Goal: Task Accomplishment & Management: Use online tool/utility

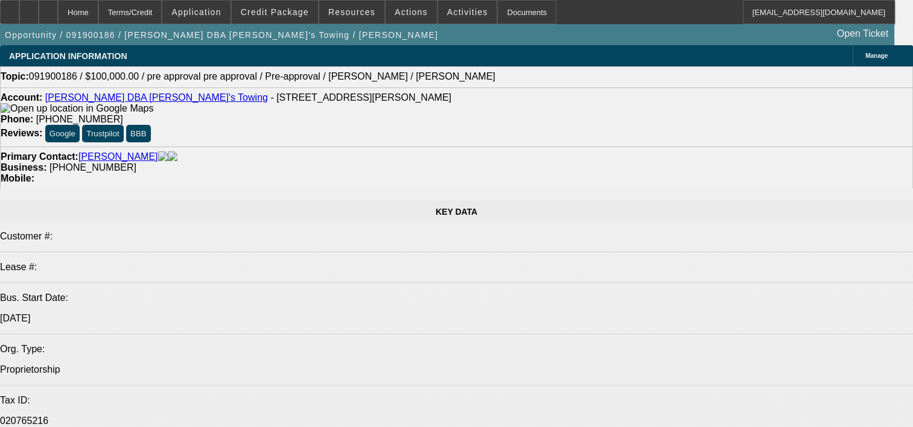
select select "0"
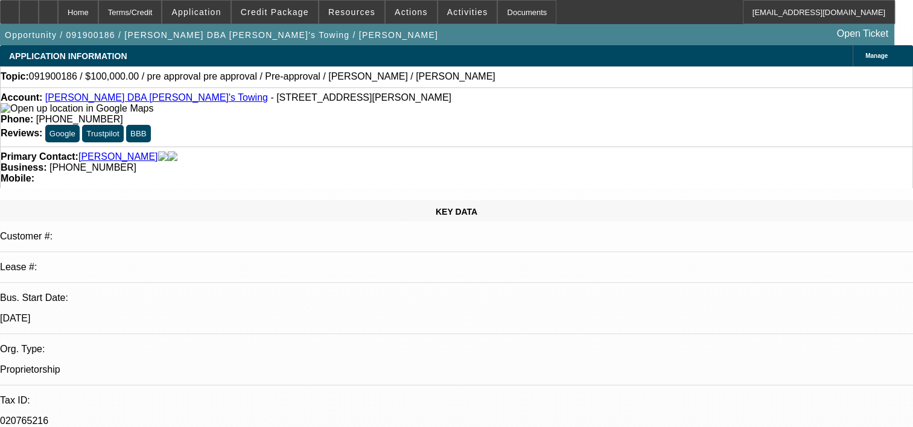
select select "0"
select select "0.1"
select select "0"
select select "0.1"
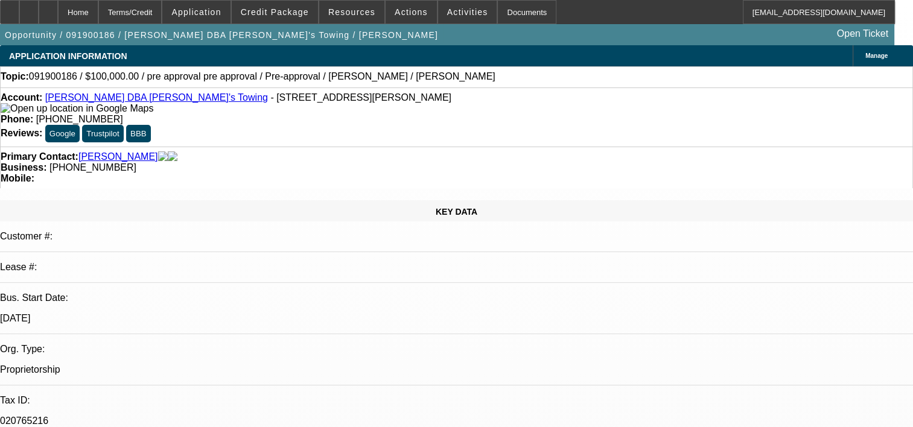
select select "0"
select select "0.1"
select select "0"
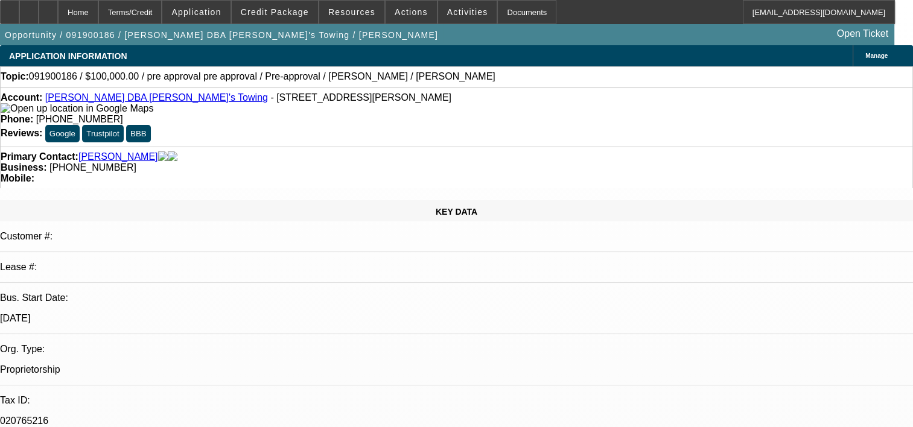
select select "0.1"
select select "1"
select select "4"
select select "1"
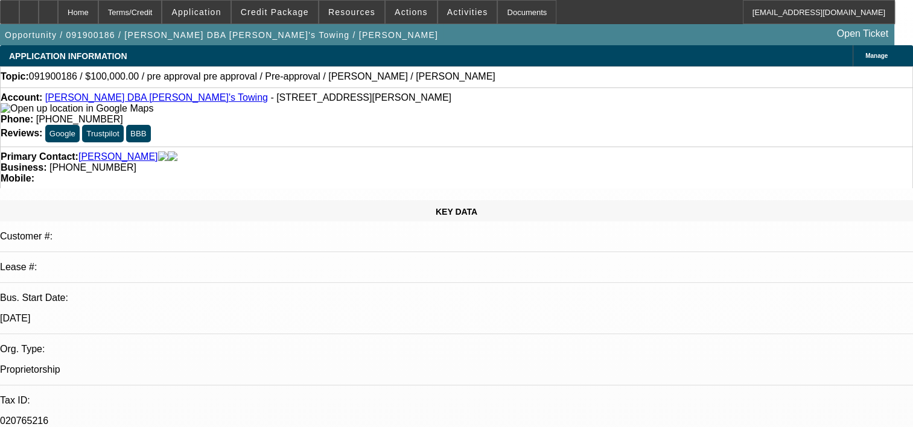
select select "1"
select select "4"
select select "1"
select select "4"
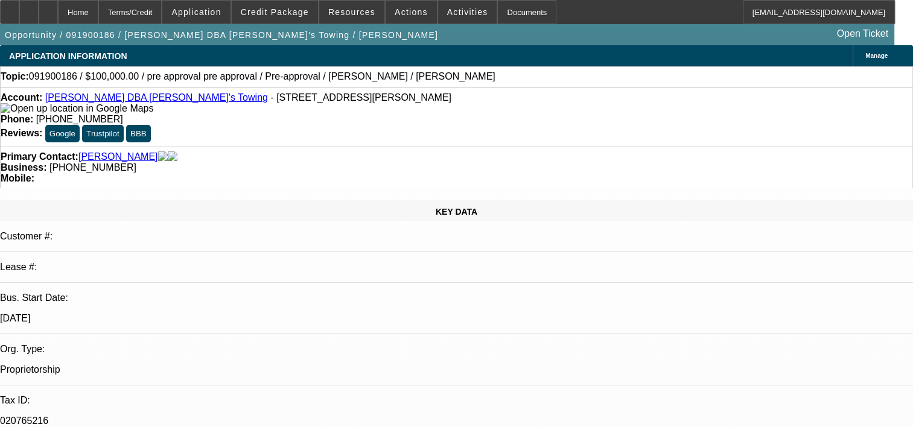
select select "1"
select select "4"
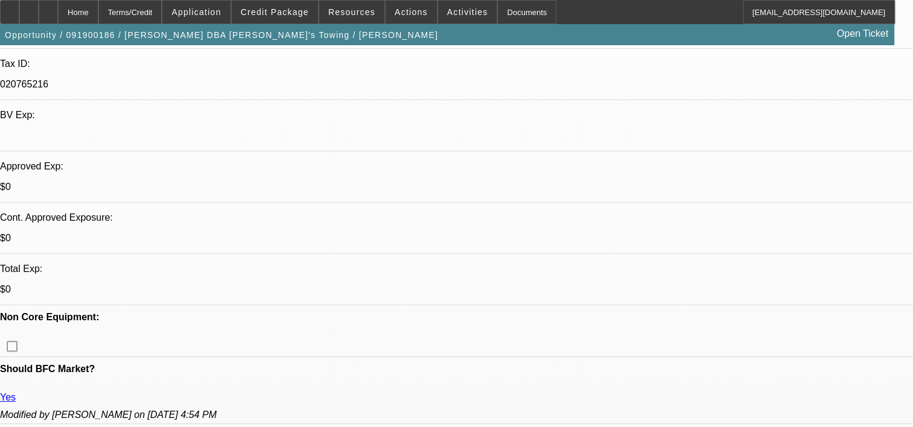
scroll to position [345, 0]
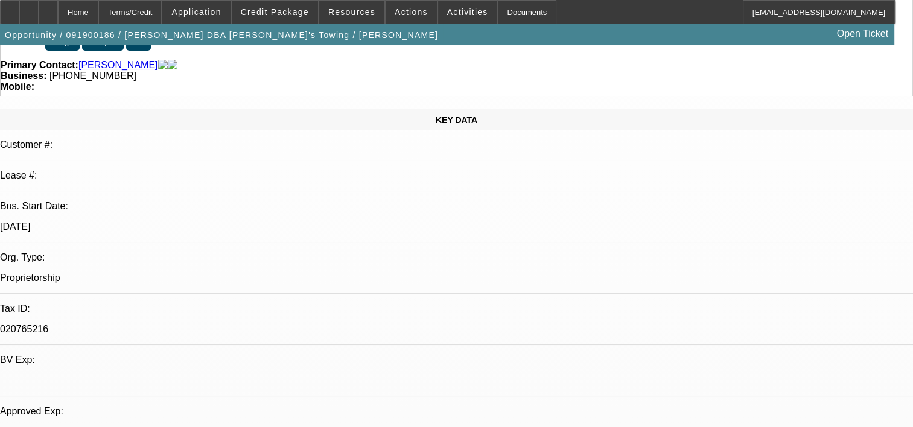
scroll to position [0, 0]
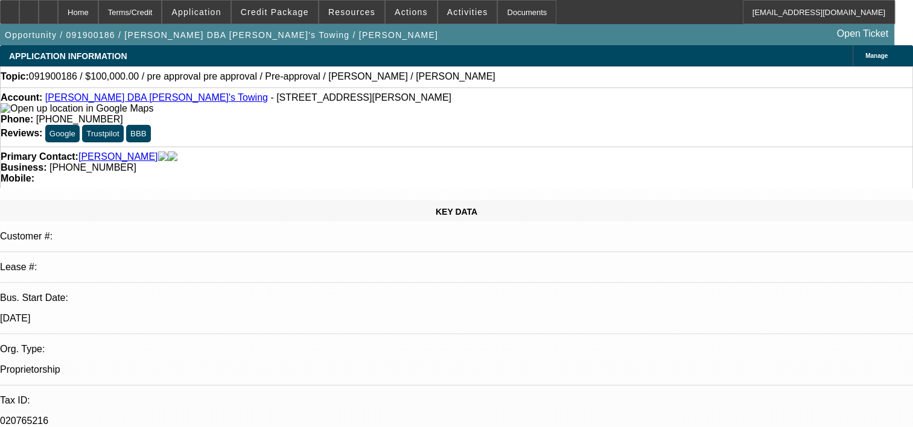
click at [285, 10] on span "Credit Package" at bounding box center [275, 12] width 68 height 10
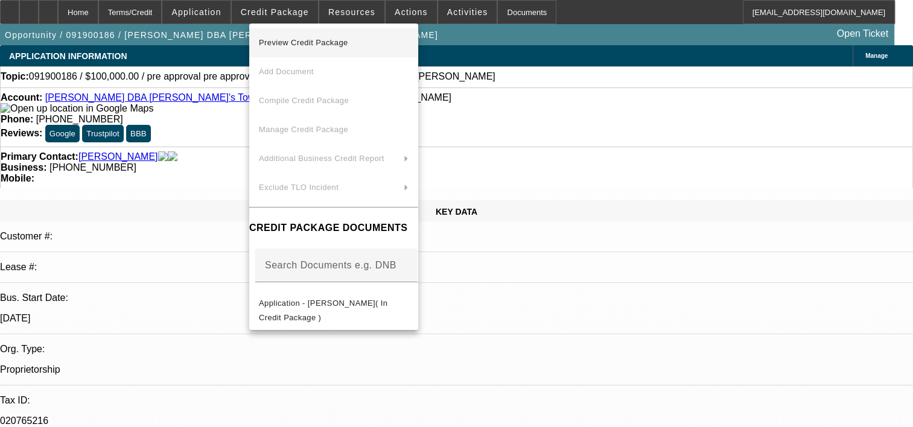
click at [302, 43] on span "Preview Credit Package" at bounding box center [303, 42] width 89 height 9
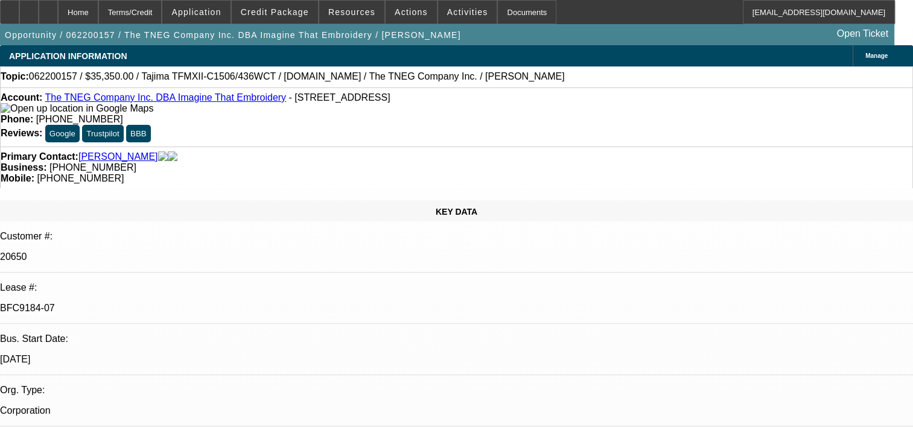
select select "0"
select select "2"
select select "0.1"
select select "0"
select select "2"
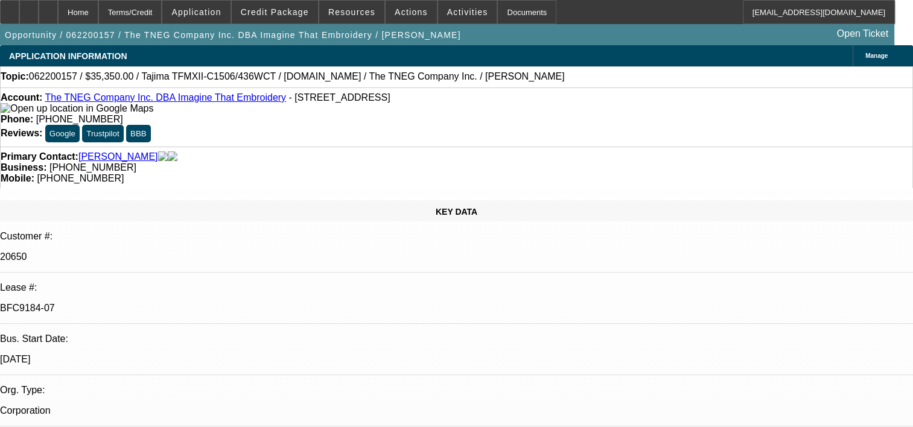
select select "0.1"
select select "0"
select select "2"
select select "0.1"
select select "0"
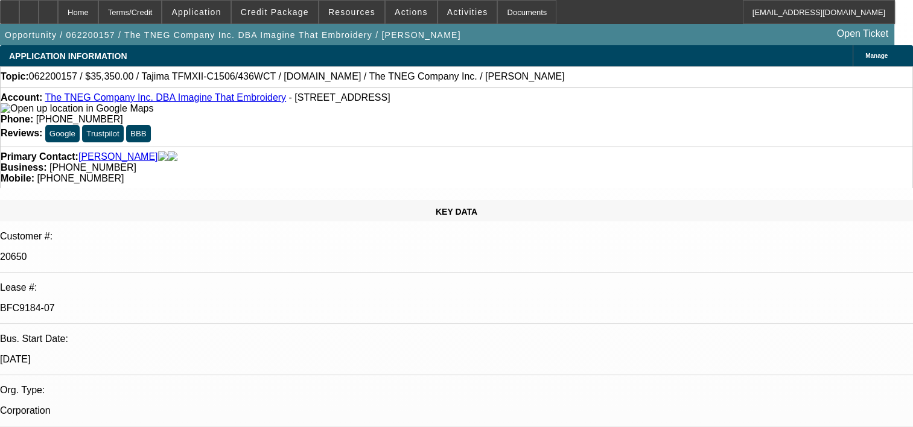
select select "2"
select select "0.1"
select select "1"
select select "2"
select select "4"
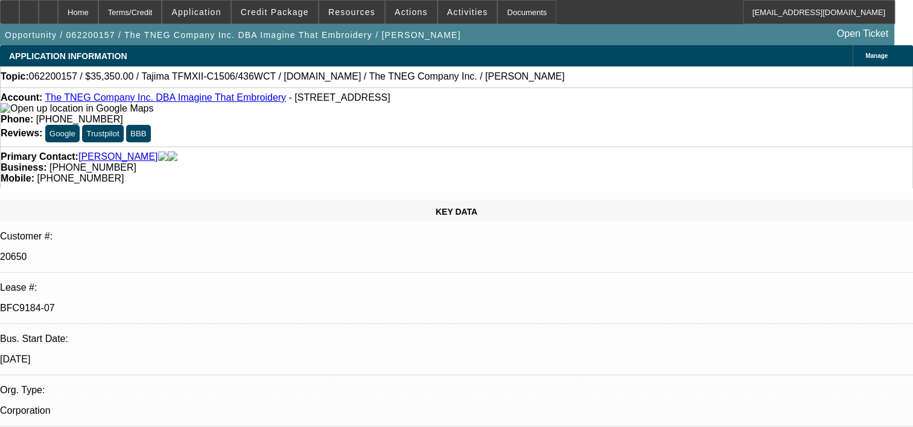
select select "1"
select select "2"
select select "4"
select select "1"
select select "2"
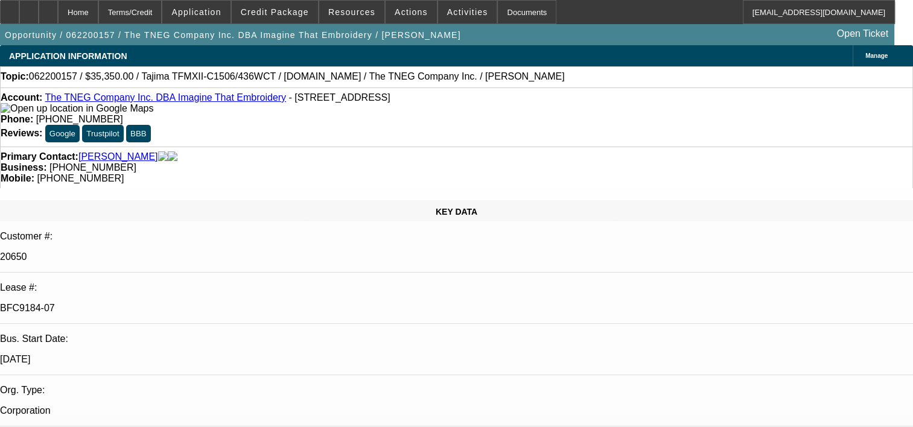
select select "4"
select select "1"
select select "2"
select select "4"
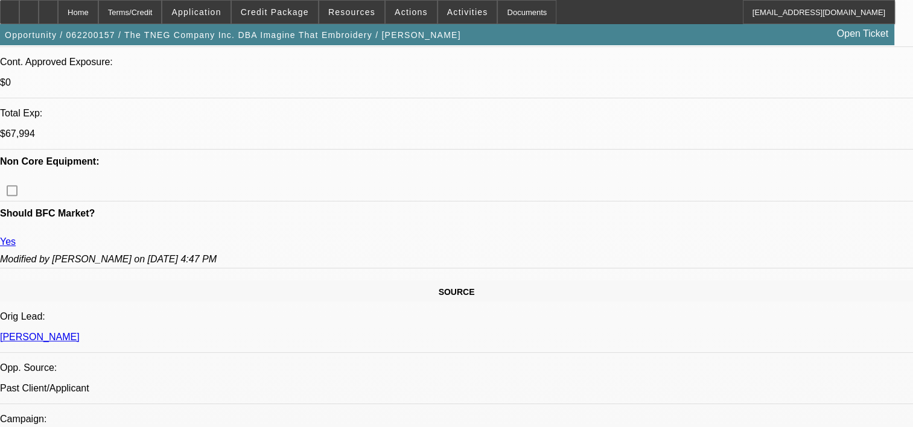
scroll to position [514, 0]
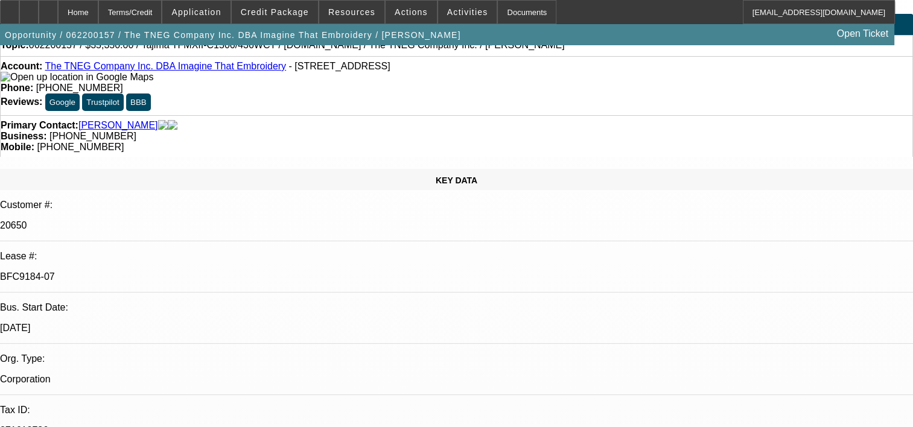
scroll to position [31, 0]
click at [287, 13] on span "Credit Package" at bounding box center [275, 12] width 68 height 10
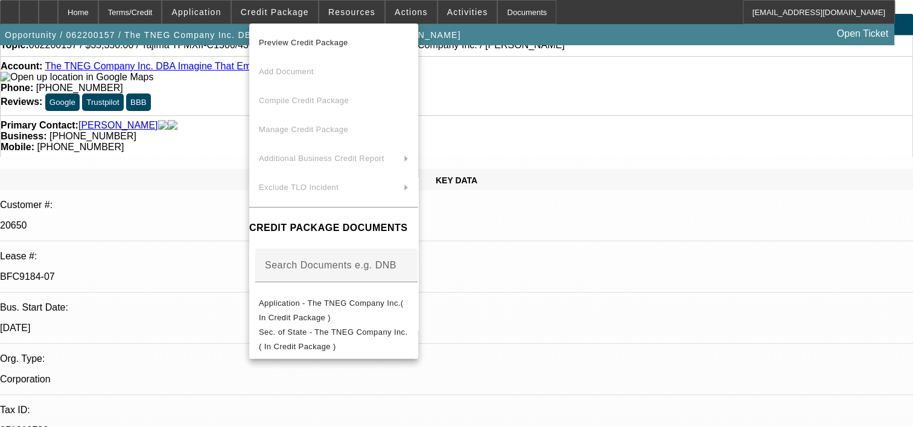
click at [311, 40] on span "Preview Credit Package" at bounding box center [303, 42] width 89 height 9
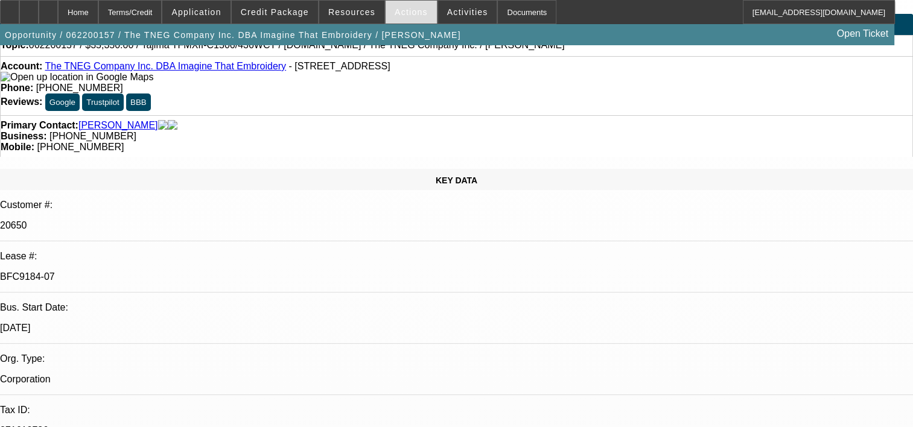
scroll to position [130, 0]
